Goal: Information Seeking & Learning: Learn about a topic

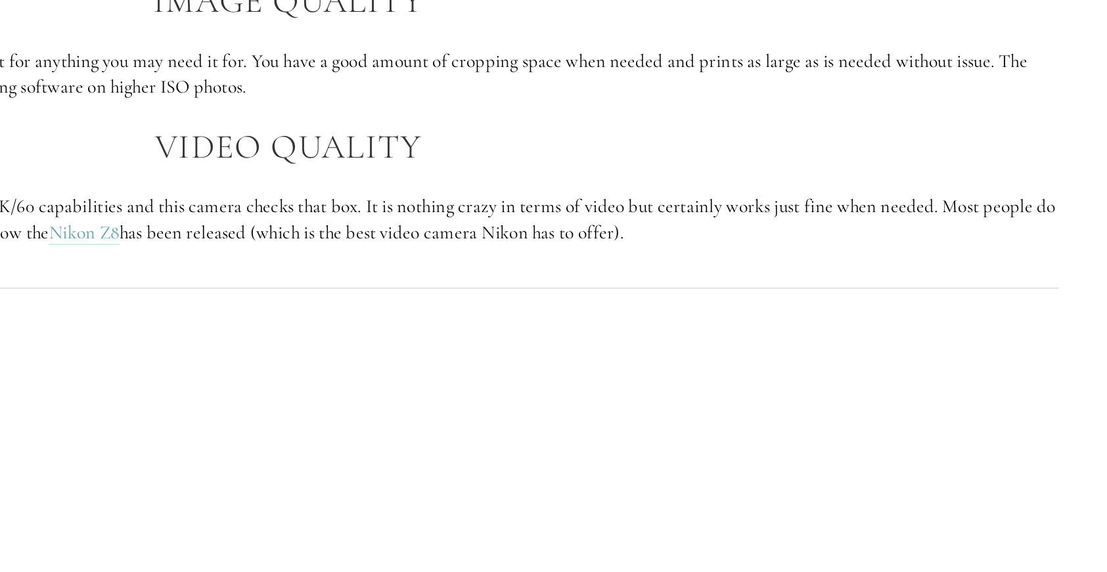
scroll to position [1466, 0]
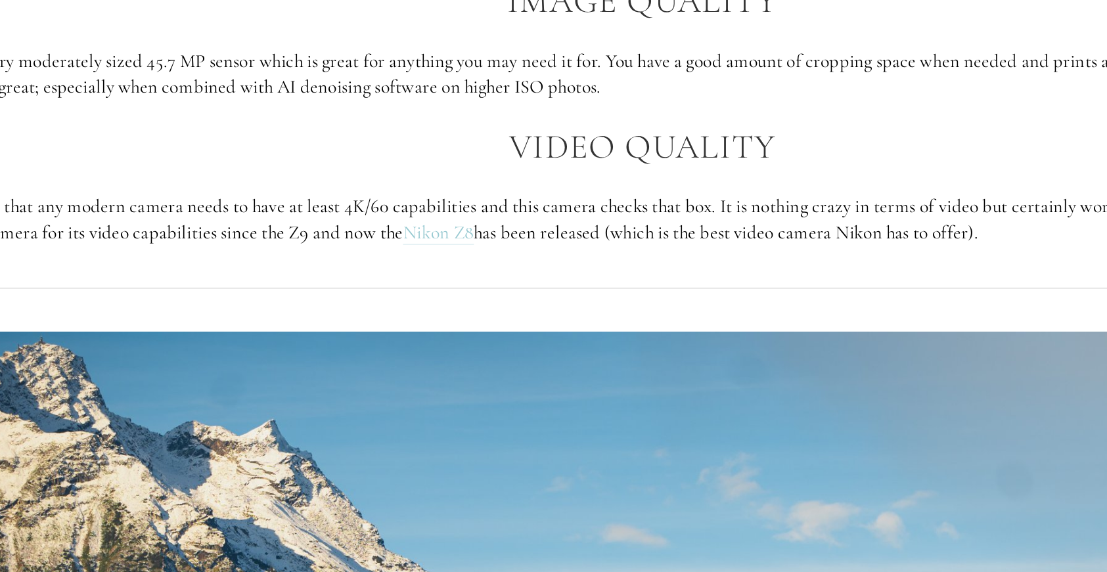
click at [440, 300] on link "Nikon Z8" at bounding box center [416, 300] width 48 height 16
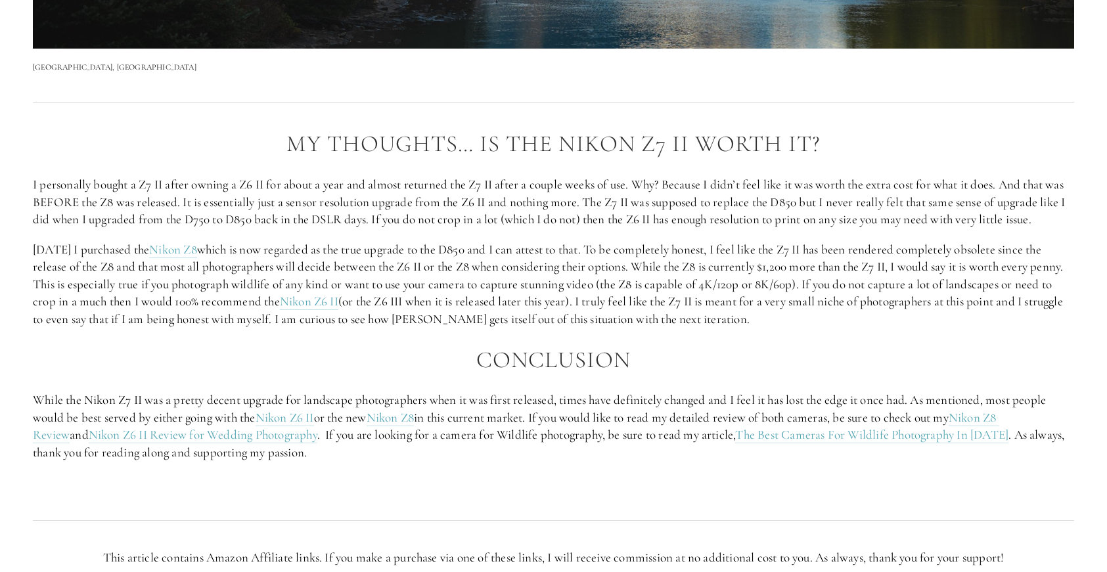
scroll to position [2371, 0]
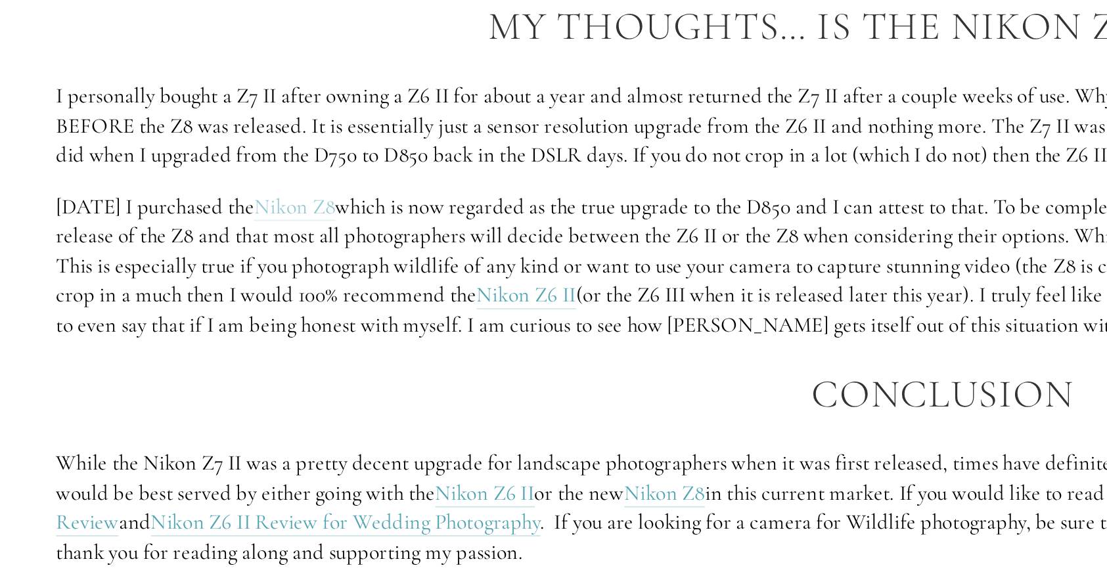
click at [197, 257] on link "Nikon Z8" at bounding box center [173, 249] width 48 height 16
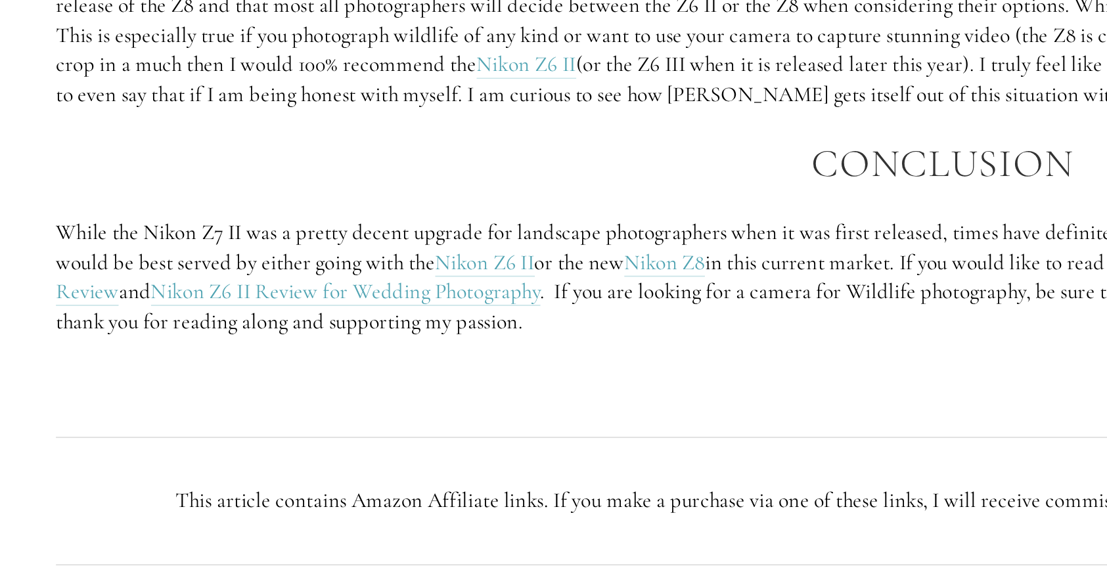
scroll to position [2414, 0]
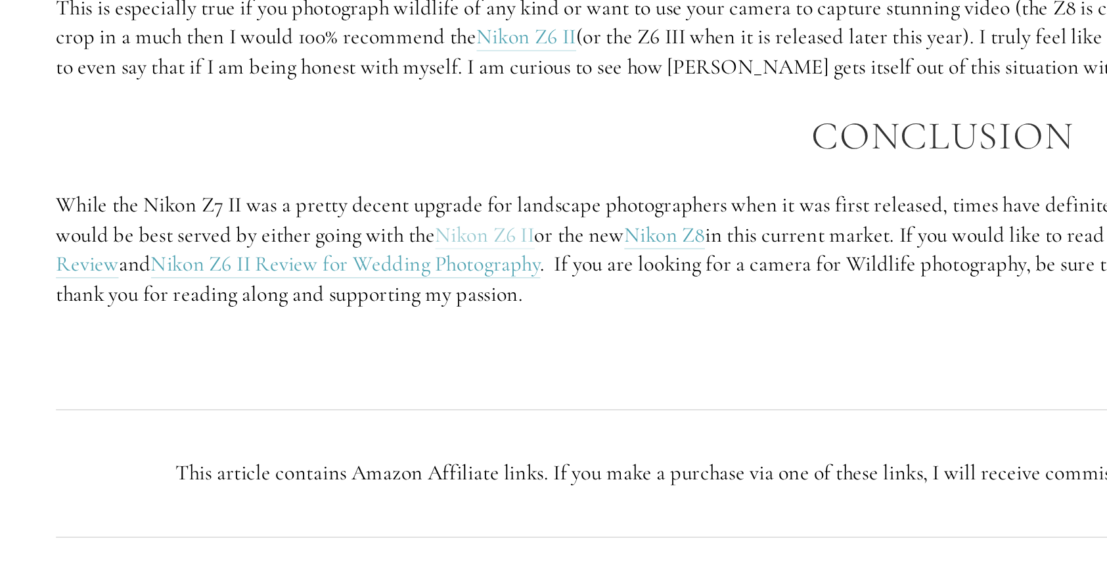
click at [279, 383] on link "Nikon Z6 II" at bounding box center [285, 374] width 58 height 16
click at [257, 400] on link "Nikon Z6 II Review for Wedding Photography" at bounding box center [203, 391] width 229 height 16
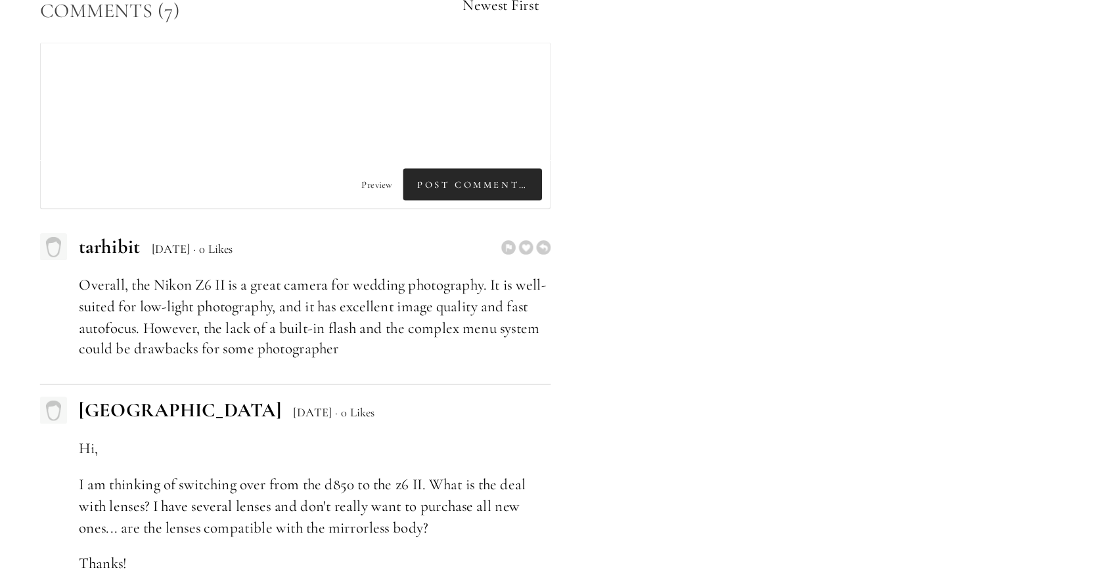
scroll to position [2977, 0]
